Goal: Task Accomplishment & Management: Manage account settings

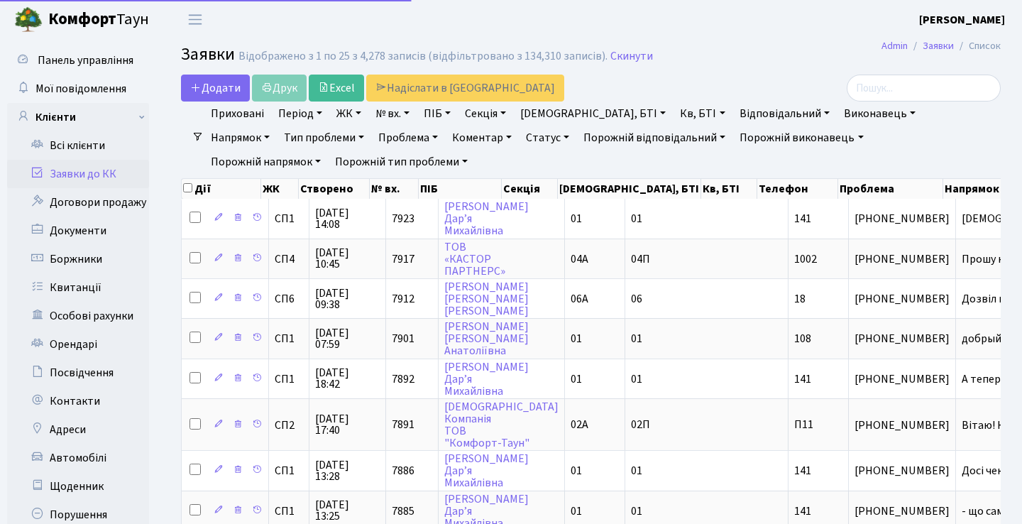
select select "25"
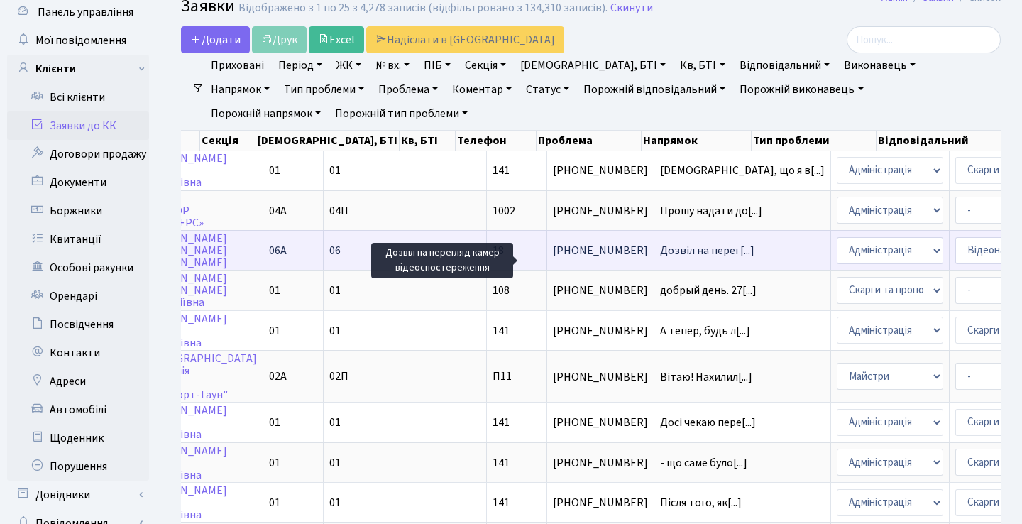
scroll to position [0, 358]
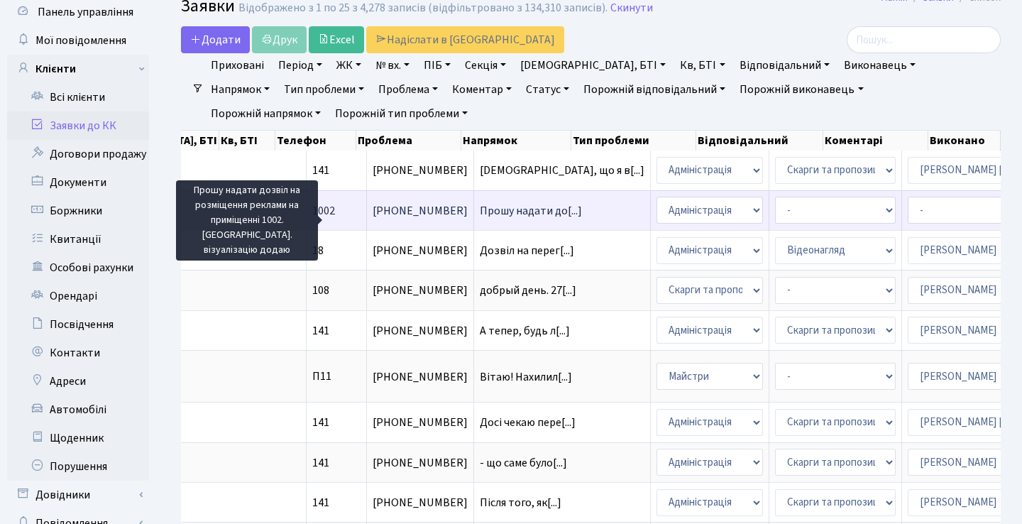
click at [480, 219] on span "Прошу надати до[...]" at bounding box center [531, 211] width 102 height 16
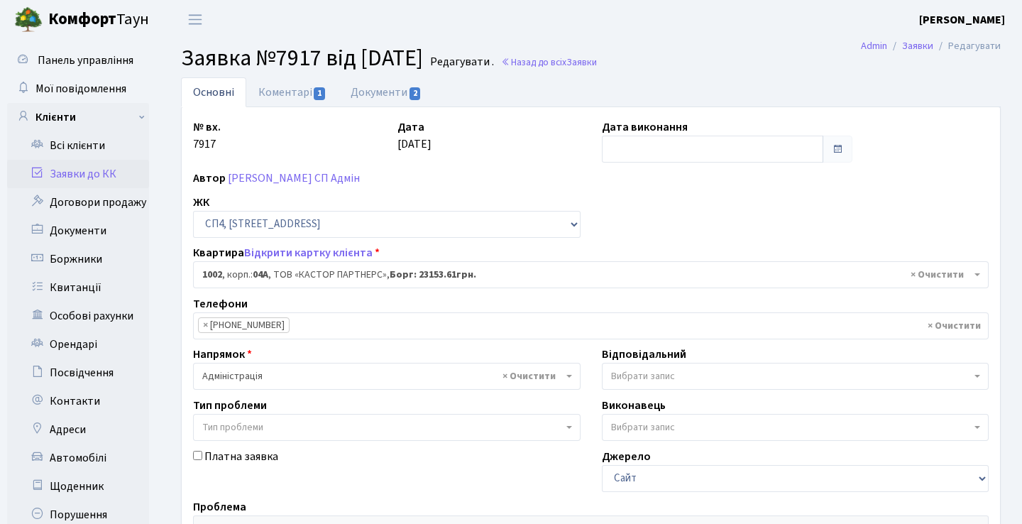
select select "22109"
click at [103, 176] on link "Заявки до КК" at bounding box center [78, 174] width 142 height 28
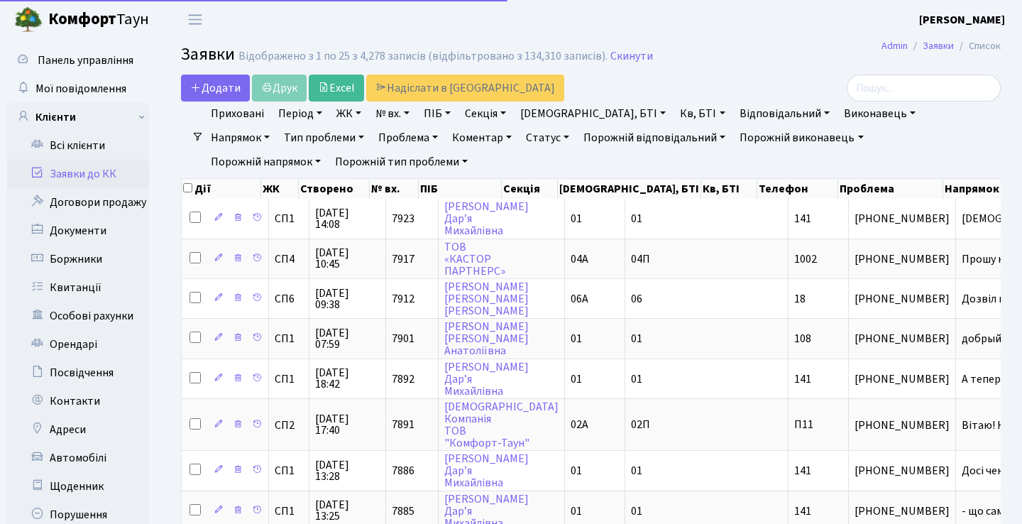
select select "25"
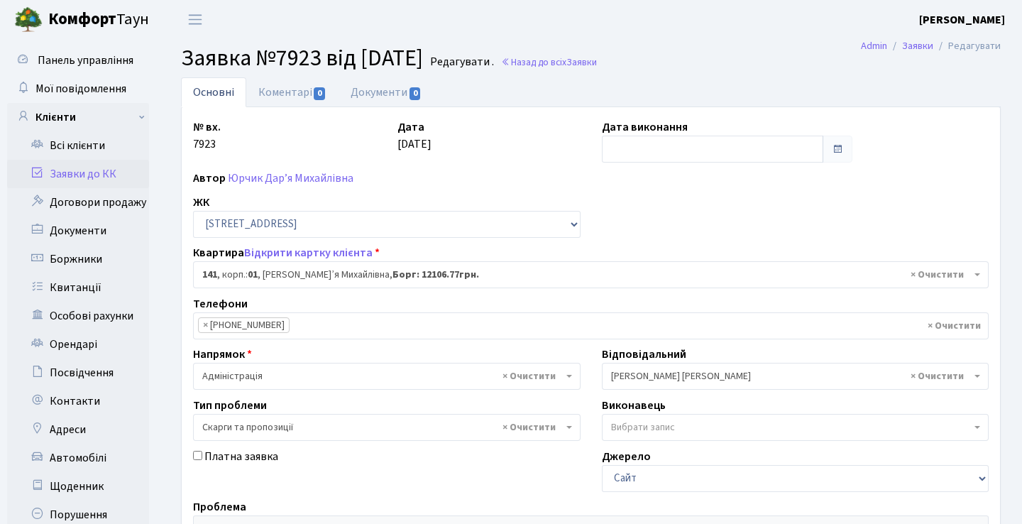
select select "20066"
select select "55"
click at [102, 175] on link "Заявки до КК" at bounding box center [78, 174] width 142 height 28
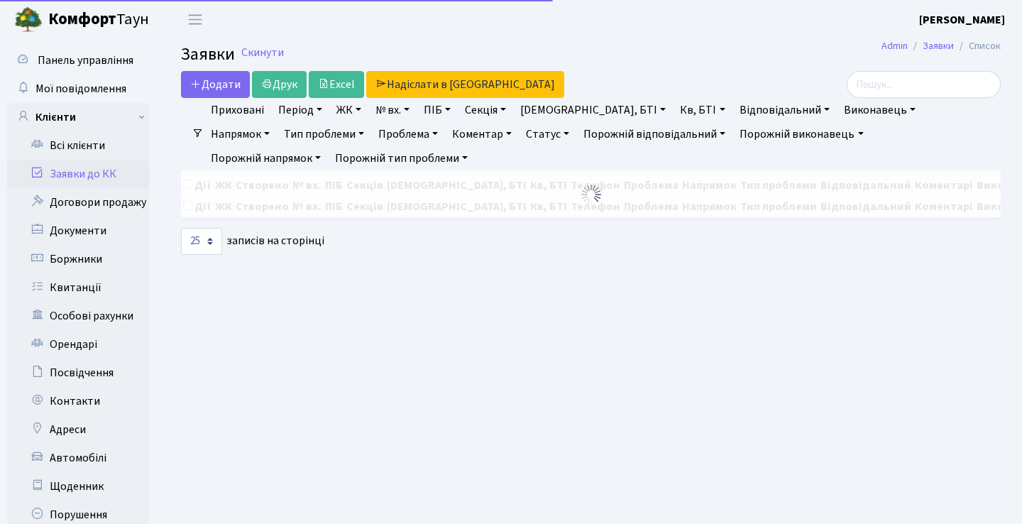
select select "25"
